Goal: Task Accomplishment & Management: Use online tool/utility

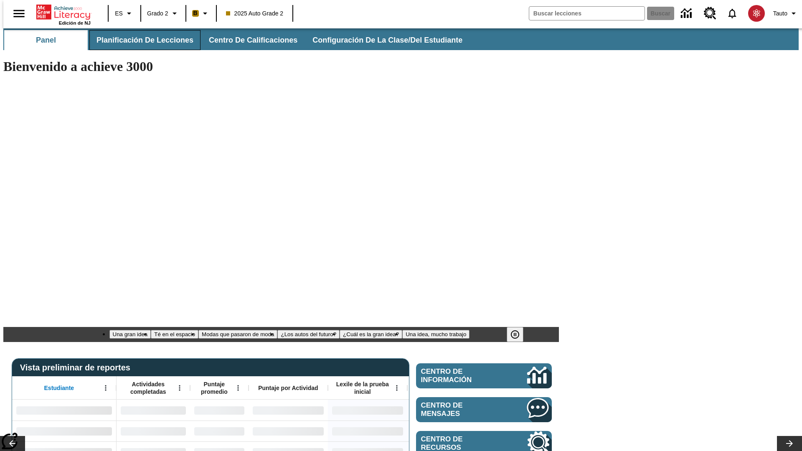
click at [140, 40] on span "Planificación de lecciones" at bounding box center [144, 40] width 97 height 10
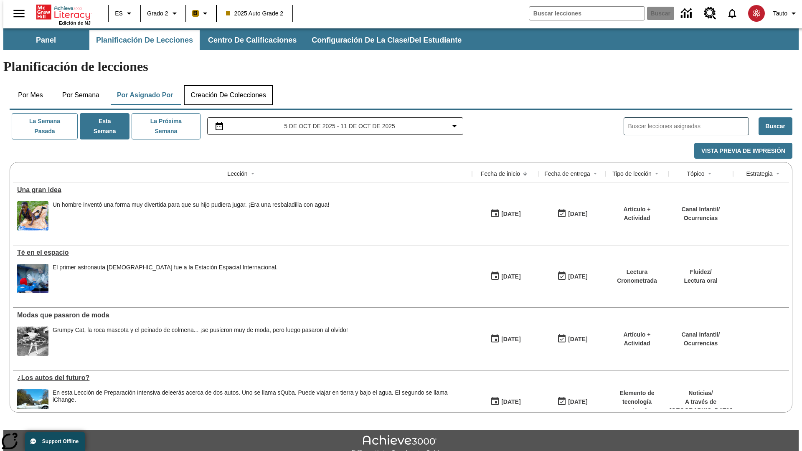
click at [226, 85] on button "Creación de colecciones" at bounding box center [228, 95] width 89 height 20
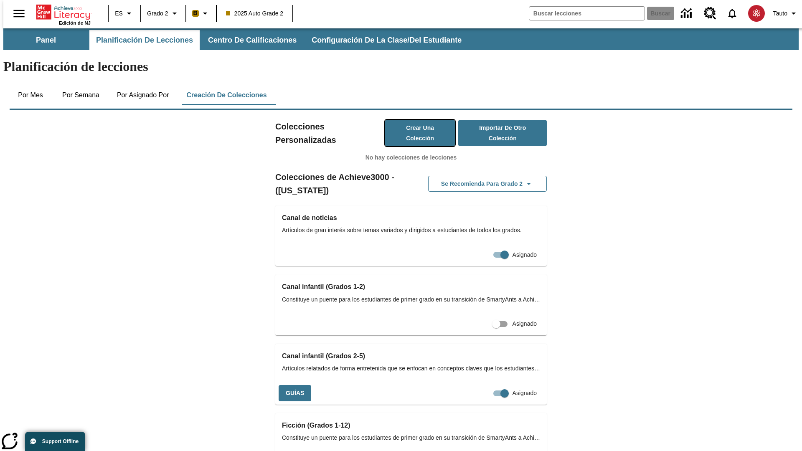
click at [411, 120] on button "Crear una colección" at bounding box center [420, 133] width 70 height 26
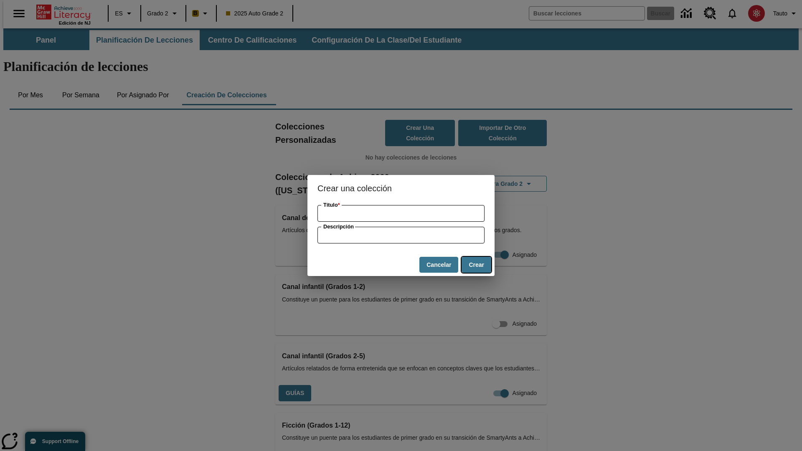
click at [476, 265] on button "Crear" at bounding box center [476, 265] width 30 height 16
type input "Ergonomic Frozen Bacon"
type input "some collection description"
click at [476, 265] on button "Crear" at bounding box center [476, 265] width 30 height 16
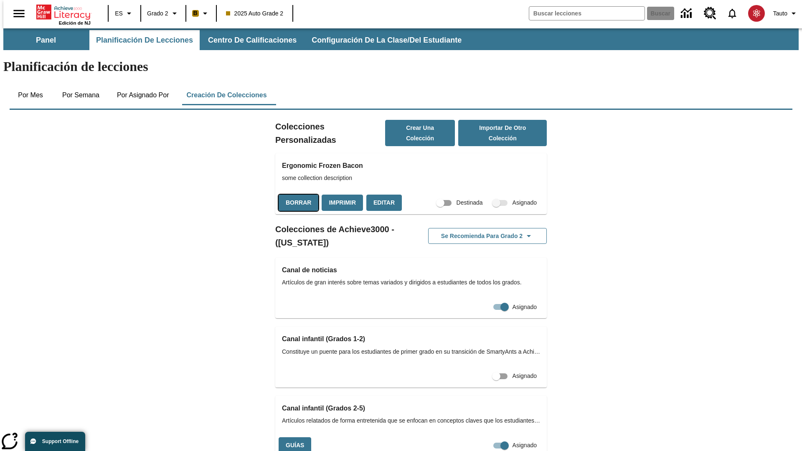
click at [297, 195] on button "Borrar" at bounding box center [299, 203] width 40 height 16
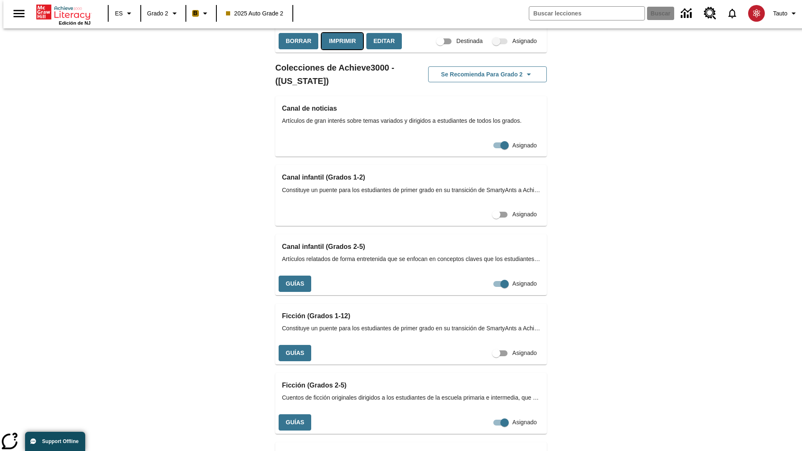
click at [340, 49] on button "Imprimir" at bounding box center [342, 41] width 41 height 16
